Goal: Use online tool/utility: Utilize a website feature to perform a specific function

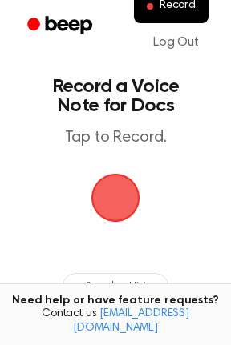
click at [116, 189] on span "button" at bounding box center [116, 198] width 52 height 52
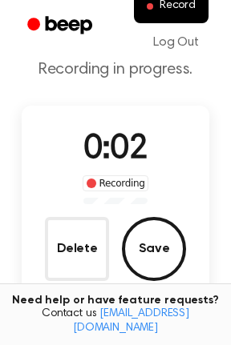
scroll to position [51, 0]
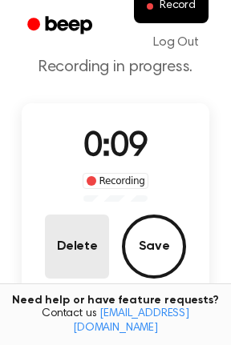
click at [67, 247] on button "Delete" at bounding box center [77, 247] width 64 height 64
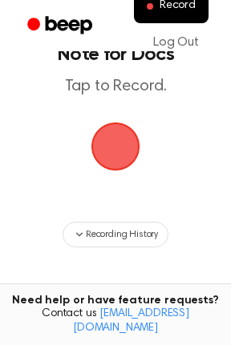
click at [110, 142] on span "button" at bounding box center [115, 147] width 49 height 49
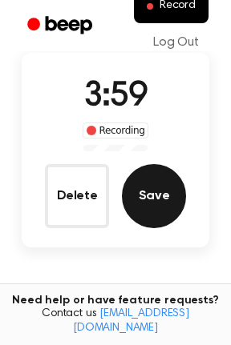
click at [147, 183] on button "Save" at bounding box center [154, 196] width 64 height 64
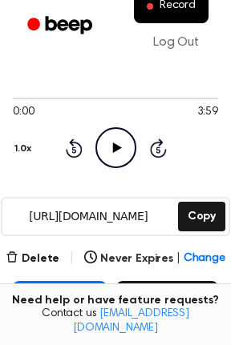
scroll to position [105, 0]
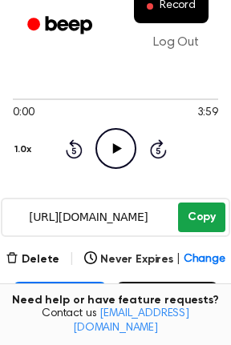
click at [197, 227] on button "Copy" at bounding box center [201, 218] width 47 height 30
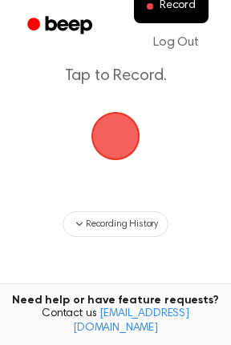
scroll to position [62, 0]
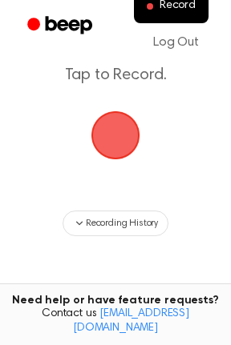
click at [113, 127] on span "button" at bounding box center [115, 135] width 54 height 54
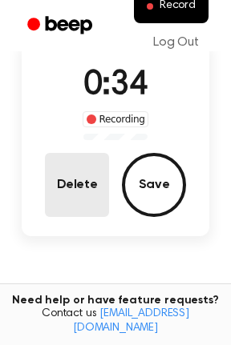
click at [74, 191] on button "Delete" at bounding box center [77, 185] width 64 height 64
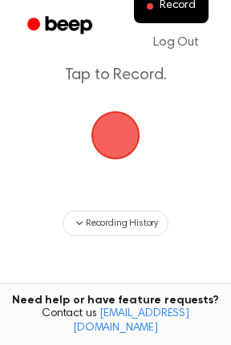
click at [105, 141] on span "button" at bounding box center [115, 135] width 59 height 59
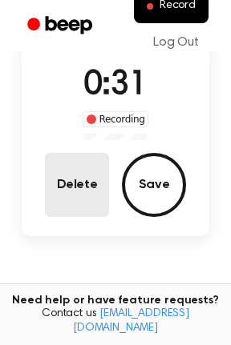
click at [70, 193] on button "Delete" at bounding box center [77, 185] width 64 height 64
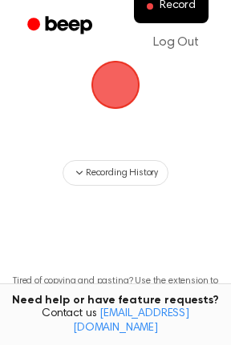
scroll to position [62, 0]
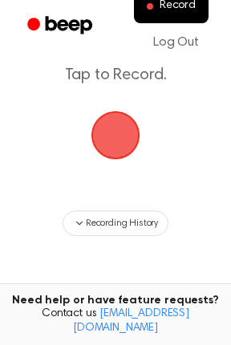
click at [110, 148] on span "button" at bounding box center [115, 135] width 77 height 77
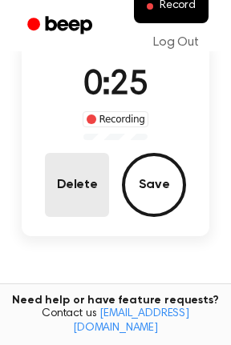
click at [92, 187] on button "Delete" at bounding box center [77, 185] width 64 height 64
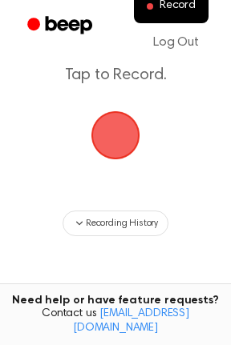
click at [116, 132] on span "button" at bounding box center [115, 135] width 49 height 49
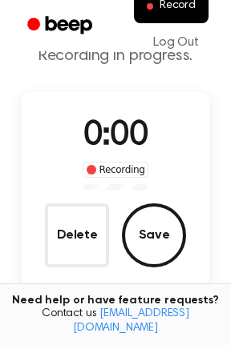
scroll to position [113, 0]
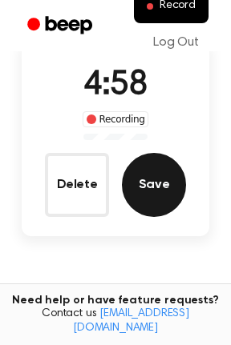
click at [153, 183] on button "Save" at bounding box center [154, 185] width 64 height 64
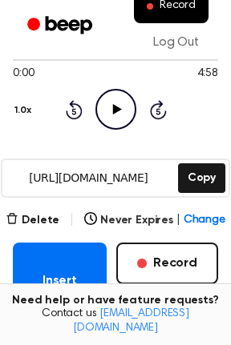
scroll to position [143, 0]
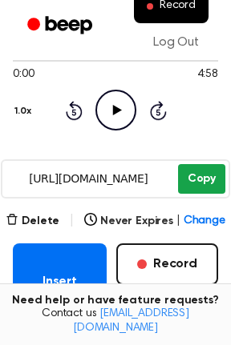
click at [207, 183] on button "Copy" at bounding box center [201, 179] width 47 height 30
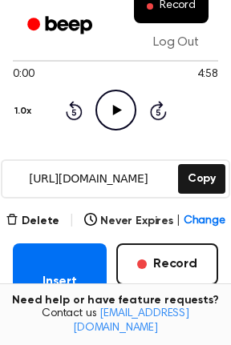
click at [122, 99] on icon "Play Audio" at bounding box center [115, 110] width 41 height 41
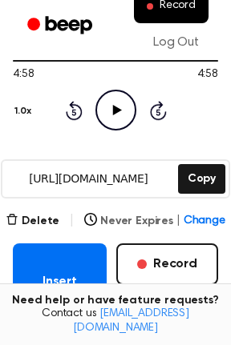
scroll to position [223, 0]
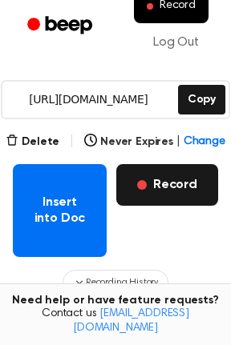
click at [170, 175] on button "Record" at bounding box center [167, 185] width 102 height 42
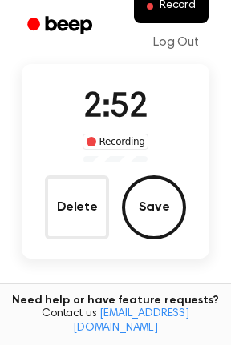
scroll to position [92, 0]
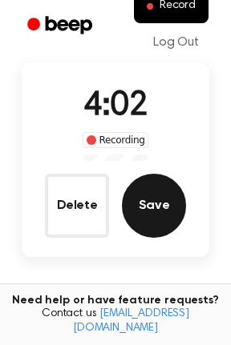
click at [159, 204] on button "Save" at bounding box center [154, 206] width 64 height 64
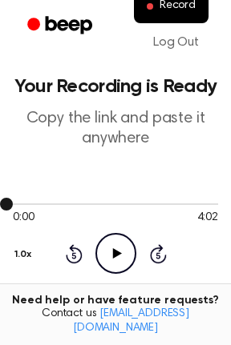
scroll to position [196, 0]
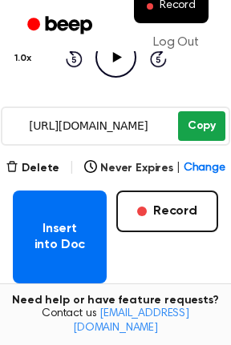
click at [200, 123] on button "Copy" at bounding box center [201, 126] width 47 height 30
click at [199, 129] on button "Copy" at bounding box center [201, 126] width 47 height 30
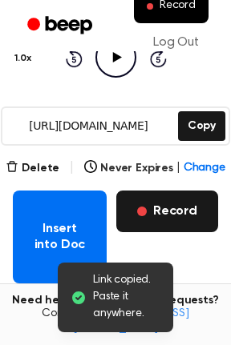
click at [171, 219] on button "Record" at bounding box center [167, 212] width 102 height 42
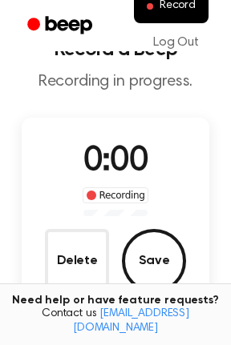
scroll to position [34, 0]
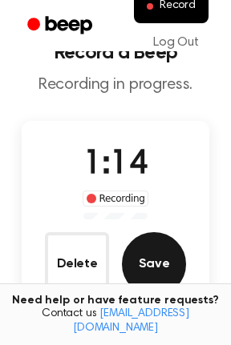
click at [160, 249] on button "Save" at bounding box center [154, 264] width 64 height 64
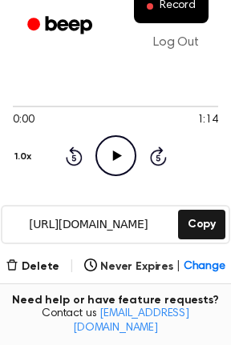
scroll to position [99, 0]
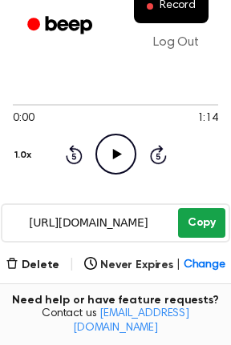
click at [199, 224] on button "Copy" at bounding box center [201, 223] width 47 height 30
